Goal: Check status: Check status

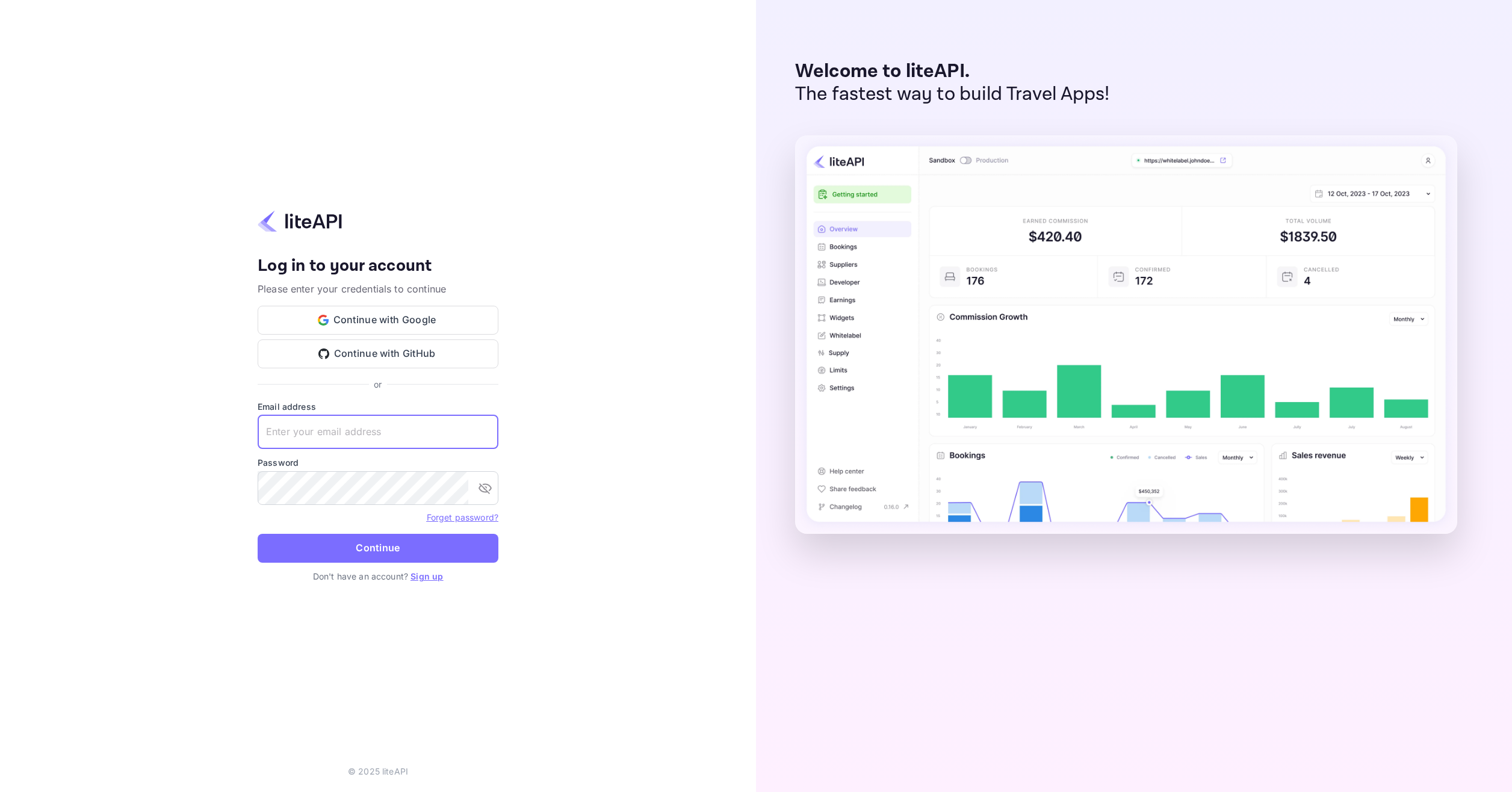
click at [375, 423] on input "text" at bounding box center [378, 432] width 241 height 34
click at [374, 422] on input "text" at bounding box center [378, 432] width 241 height 34
paste input "[EMAIL_ADDRESS][DOMAIN_NAME]"
type input "[EMAIL_ADDRESS][DOMAIN_NAME]"
click at [417, 541] on button "Continue" at bounding box center [378, 548] width 241 height 29
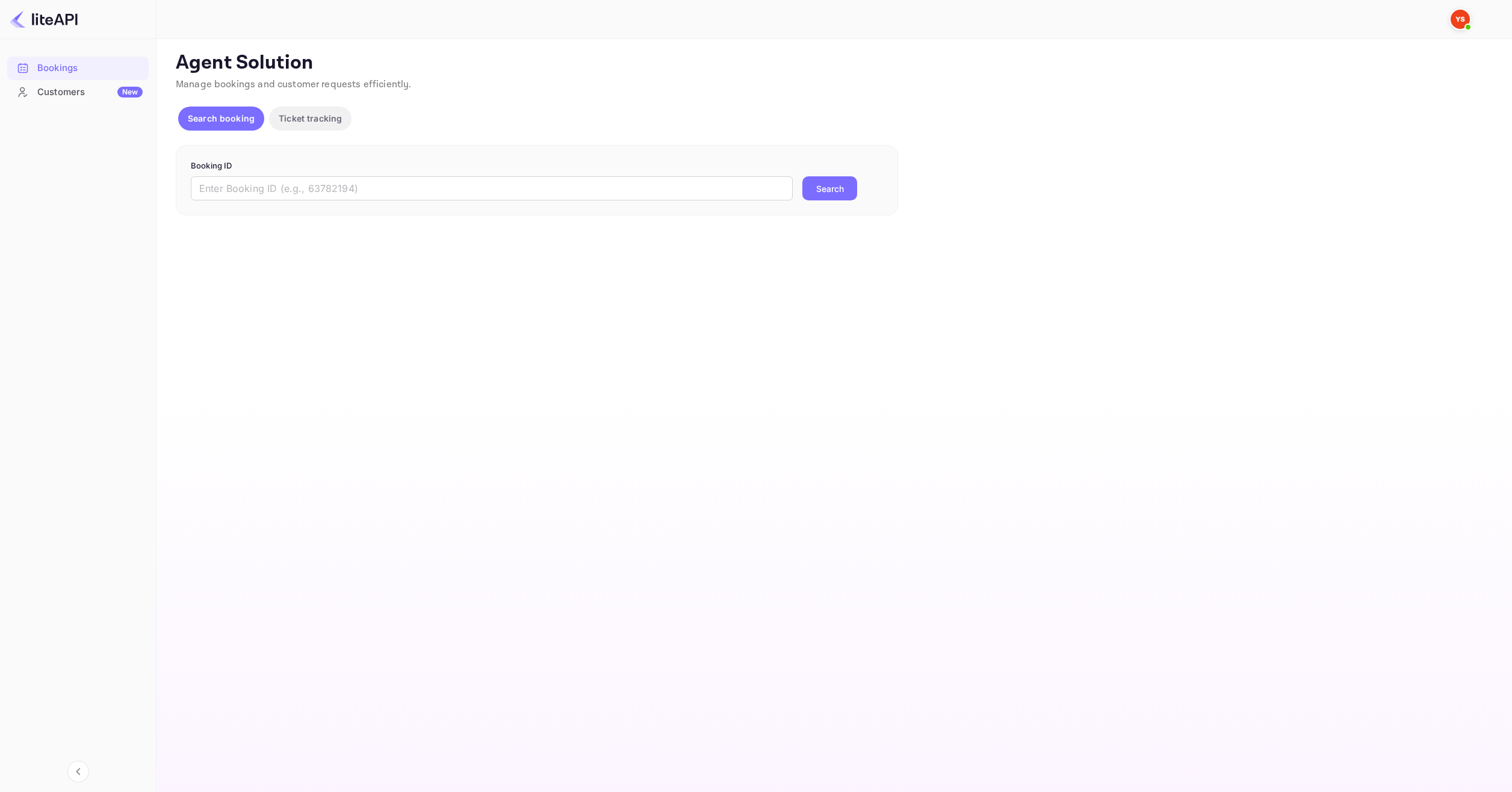
click at [553, 120] on div "Search booking Ticket tracking" at bounding box center [833, 121] width 1314 height 29
click at [370, 184] on input "text" at bounding box center [492, 188] width 602 height 24
paste input "9248315"
type input "9248315"
click at [851, 198] on button "Search" at bounding box center [830, 188] width 55 height 24
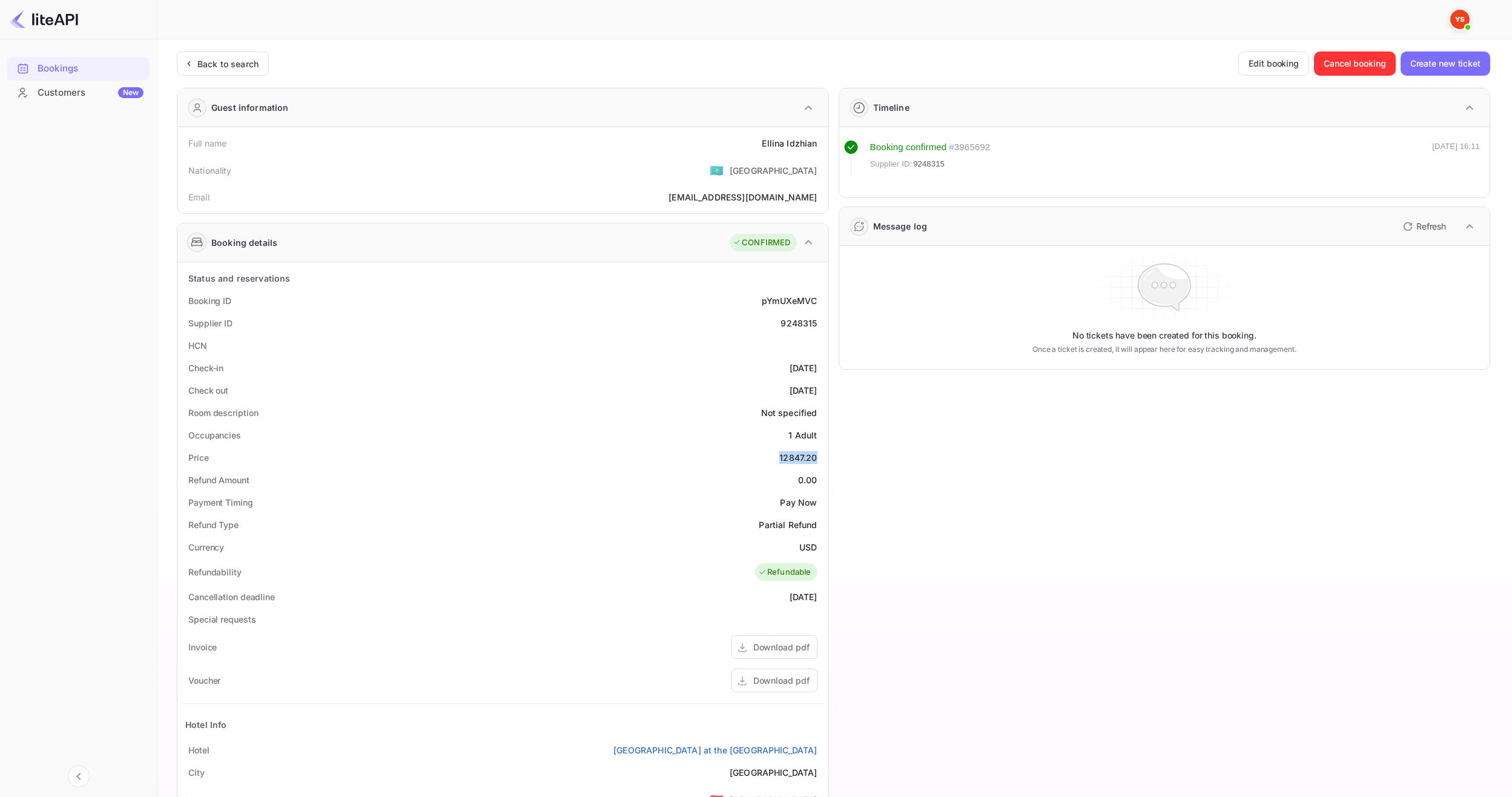
drag, startPoint x: 777, startPoint y: 458, endPoint x: 819, endPoint y: 456, distance: 42.0
click at [819, 456] on div "Price 12847.20" at bounding box center [502, 457] width 641 height 23
copy div "12847.20"
